Goal: Find specific page/section: Find specific page/section

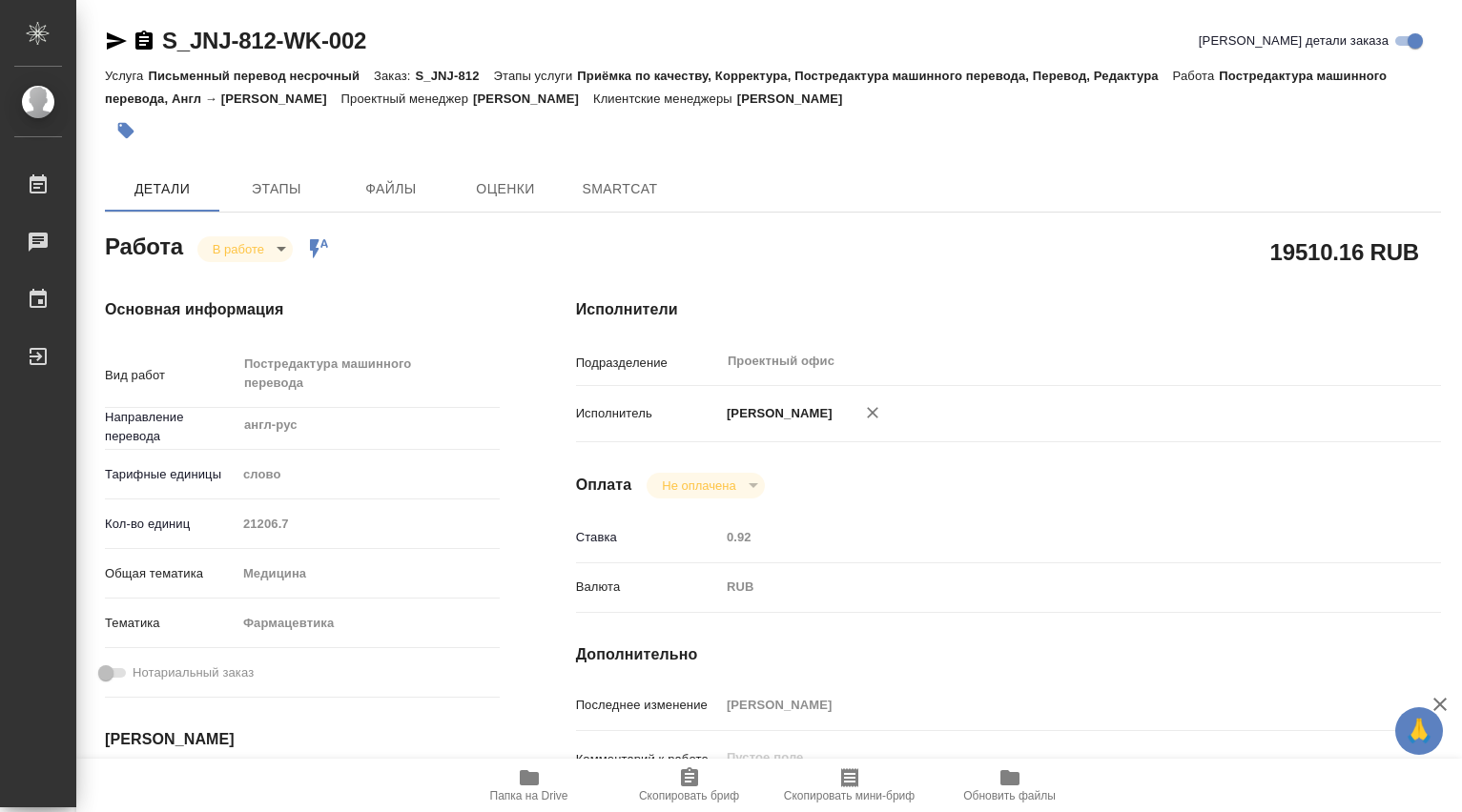
type textarea "x"
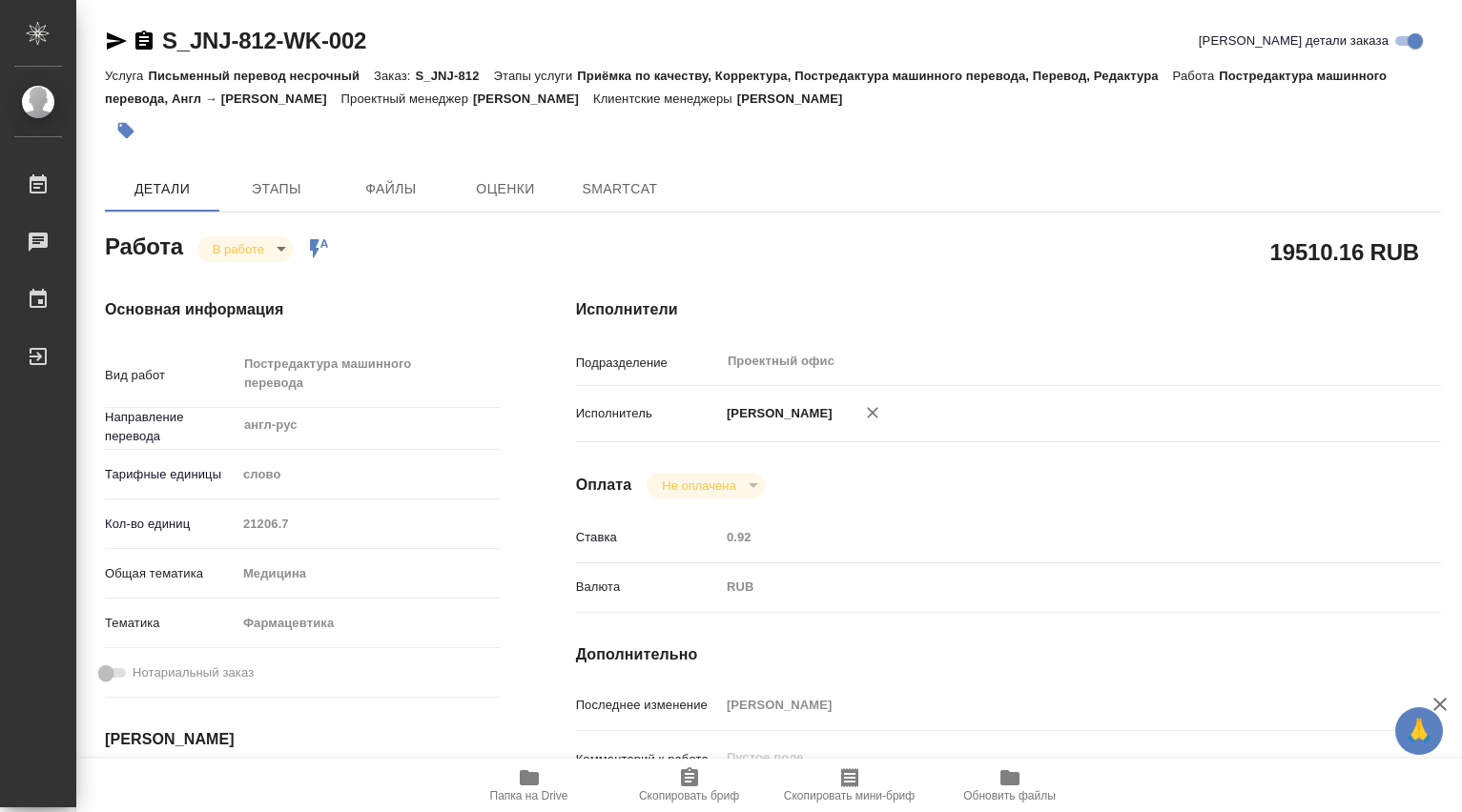
type textarea "x"
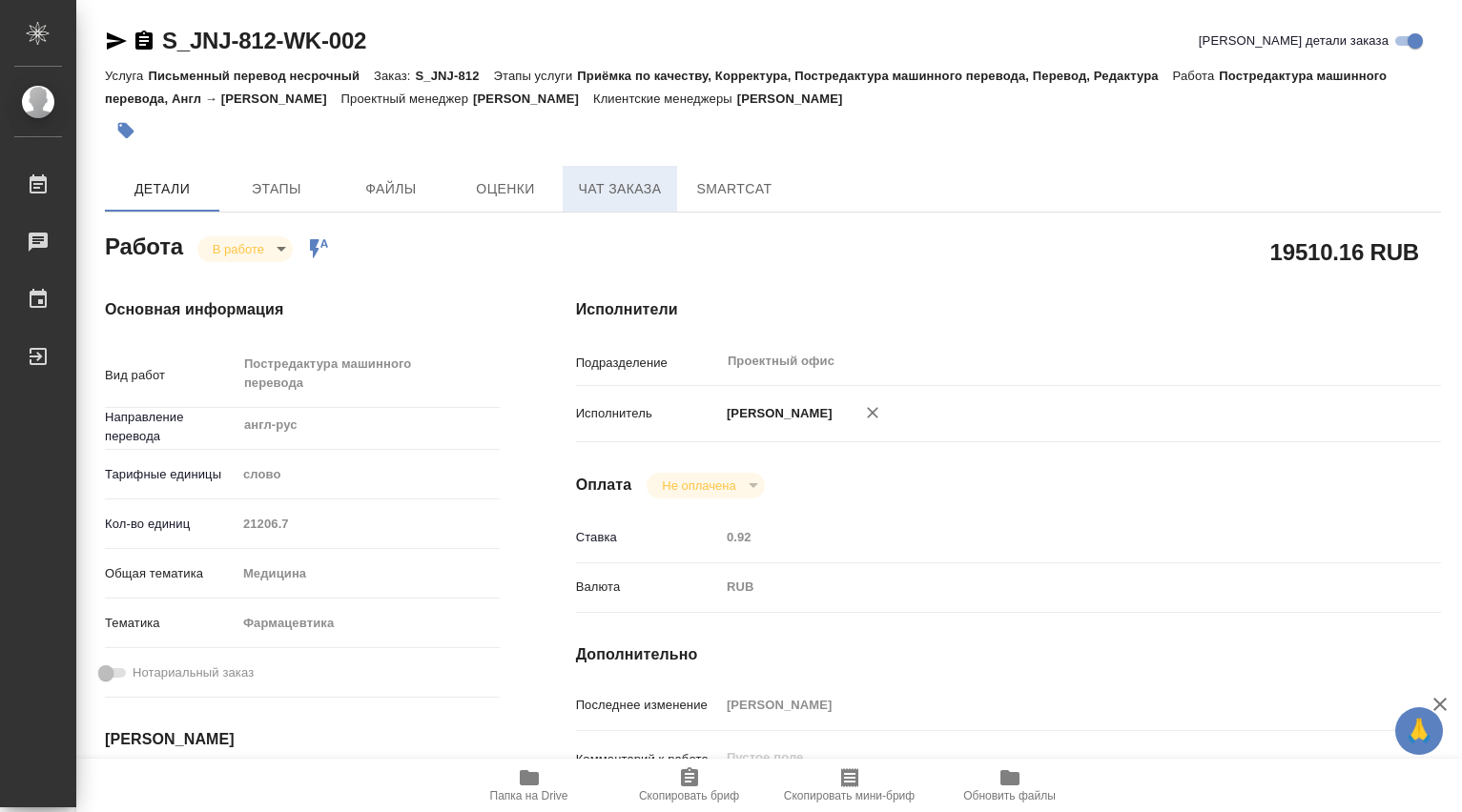
type textarea "x"
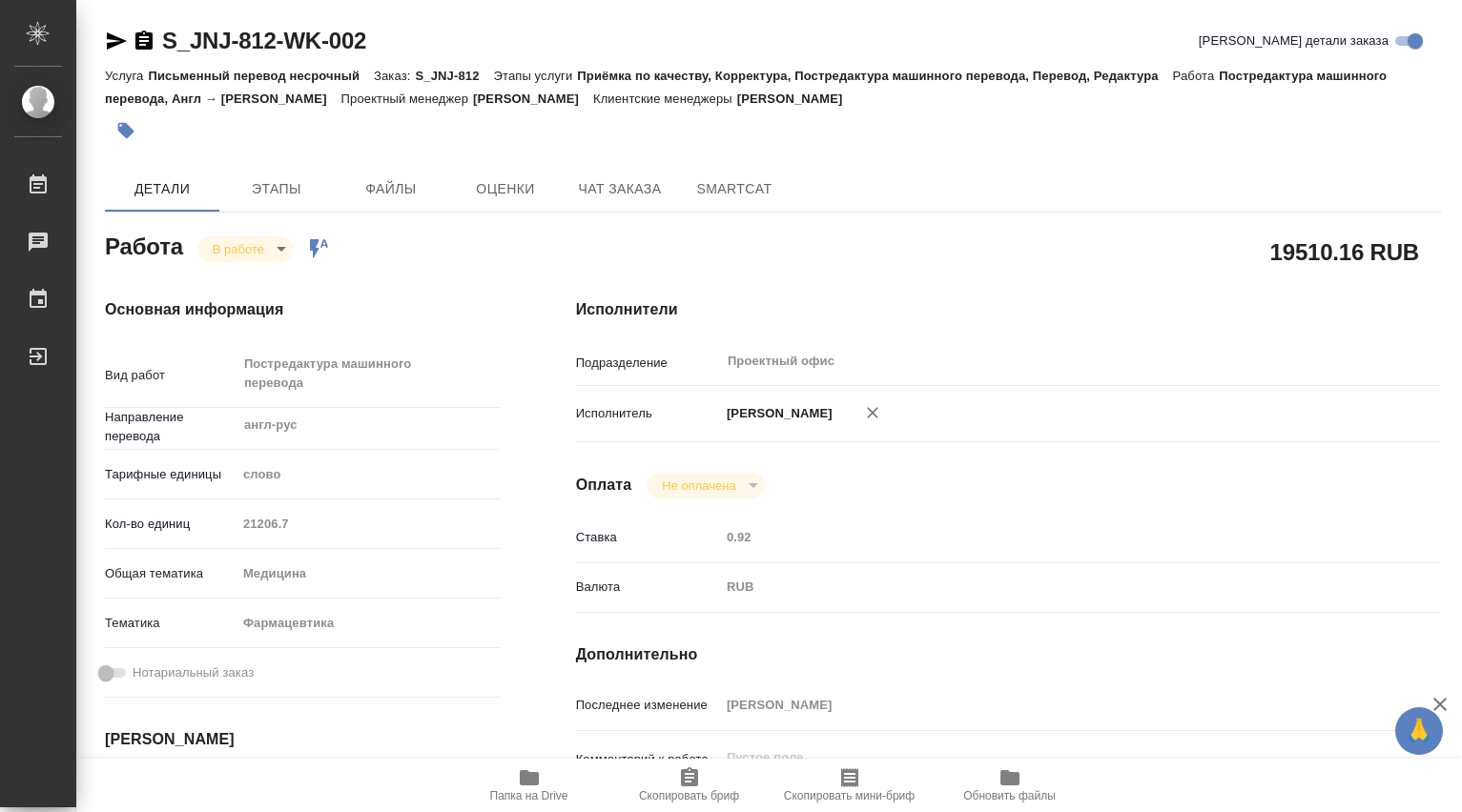
type textarea "x"
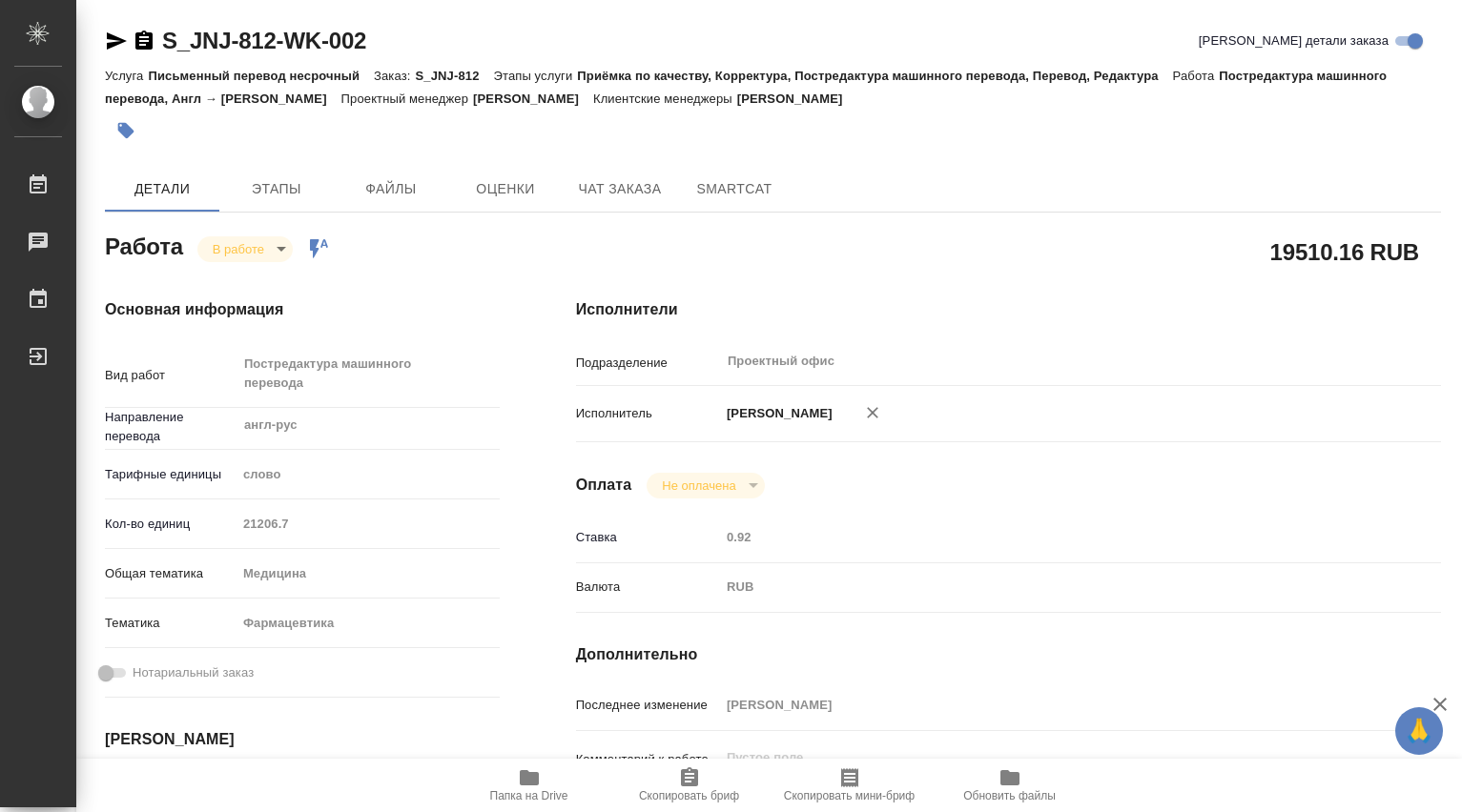
click at [529, 791] on span "Папка на Drive" at bounding box center [529, 797] width 78 height 14
